Goal: Task Accomplishment & Management: Manage account settings

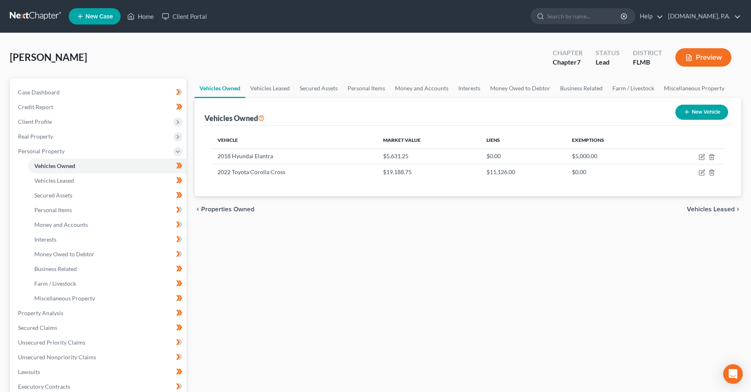
click at [379, 305] on div "Vehicles Owned Vehicles Leased Secured Assets Personal Items Money and Accounts…" at bounding box center [467, 314] width 555 height 472
drag, startPoint x: 201, startPoint y: 291, endPoint x: 199, endPoint y: 219, distance: 72.8
click at [201, 291] on div "Vehicles Owned Vehicles Leased Secured Assets Personal Items Money and Accounts…" at bounding box center [467, 314] width 555 height 472
click at [144, 17] on link "Home" at bounding box center [140, 16] width 35 height 15
